Goal: Communication & Community: Answer question/provide support

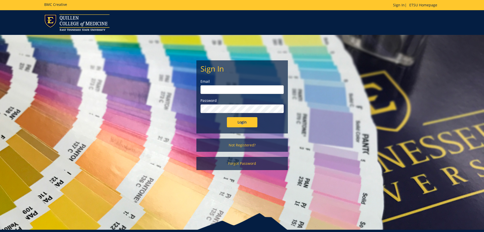
click at [223, 90] on input "email" at bounding box center [242, 89] width 83 height 9
type input "[EMAIL_ADDRESS][DOMAIN_NAME]"
click at [227, 117] on input "Login" at bounding box center [242, 122] width 31 height 10
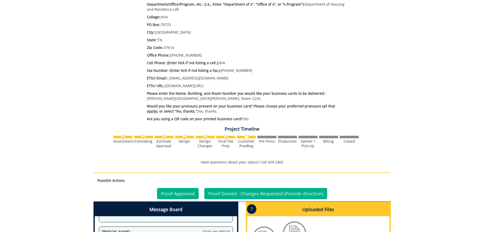
scroll to position [254, 0]
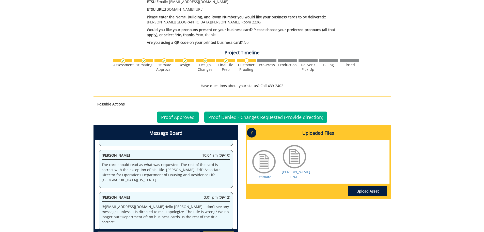
click at [298, 161] on div at bounding box center [294, 156] width 25 height 25
click at [294, 161] on div at bounding box center [294, 156] width 25 height 25
click at [298, 173] on link "[PERSON_NAME] FINAL" at bounding box center [296, 174] width 28 height 10
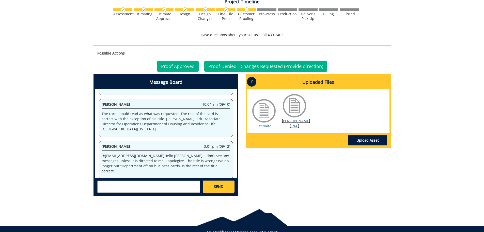
scroll to position [323, 0]
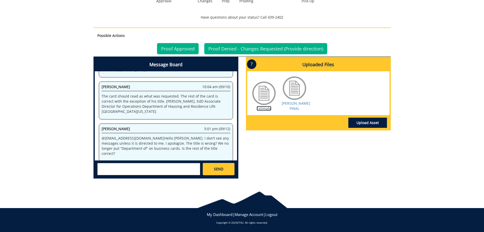
click at [262, 109] on link "Estimate" at bounding box center [264, 108] width 15 height 5
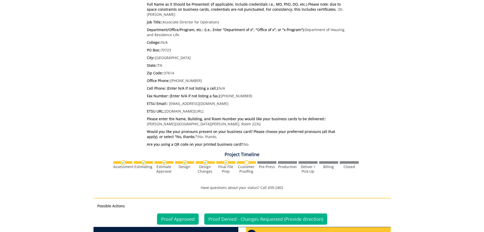
scroll to position [305, 0]
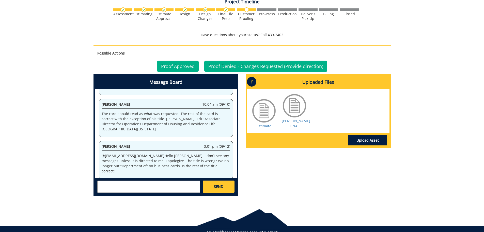
click at [105, 184] on textarea at bounding box center [148, 186] width 103 height 12
click at [108, 186] on textarea at bounding box center [148, 186] width 103 height 12
type textarea "W"
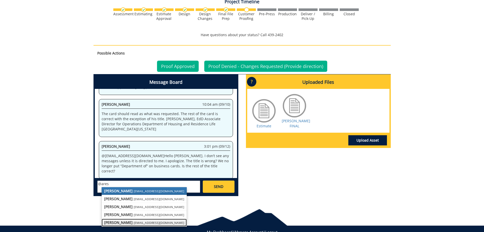
click at [134, 224] on small "[EMAIL_ADDRESS][DOMAIN_NAME]" at bounding box center [159, 222] width 51 height 4
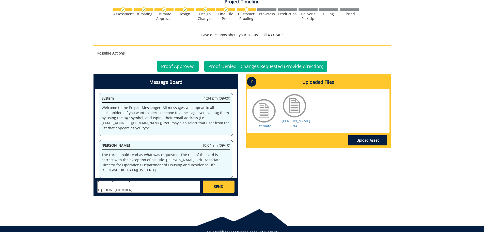
scroll to position [0, 0]
click at [134, 189] on textarea "@[EMAIL_ADDRESS][DOMAIN_NAME] Hi [PERSON_NAME], I see that my first message was…" at bounding box center [148, 186] width 103 height 12
click at [110, 189] on textarea "@[EMAIL_ADDRESS][DOMAIN_NAME] Hi [PERSON_NAME], I see that my first message was…" at bounding box center [148, 186] width 103 height 12
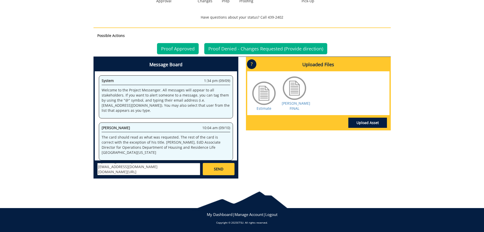
scroll to position [297, 0]
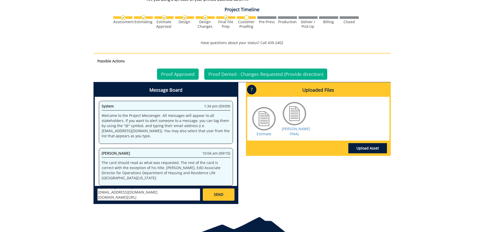
type textarea "@[EMAIL_ADDRESS][DOMAIN_NAME] Hi [PERSON_NAME], I see that my first message was…"
click at [216, 194] on span "SEND" at bounding box center [218, 194] width 9 height 5
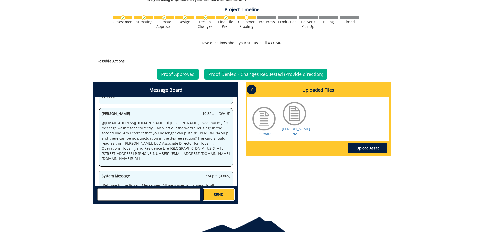
scroll to position [6877, 0]
